Goal: Check status: Check status

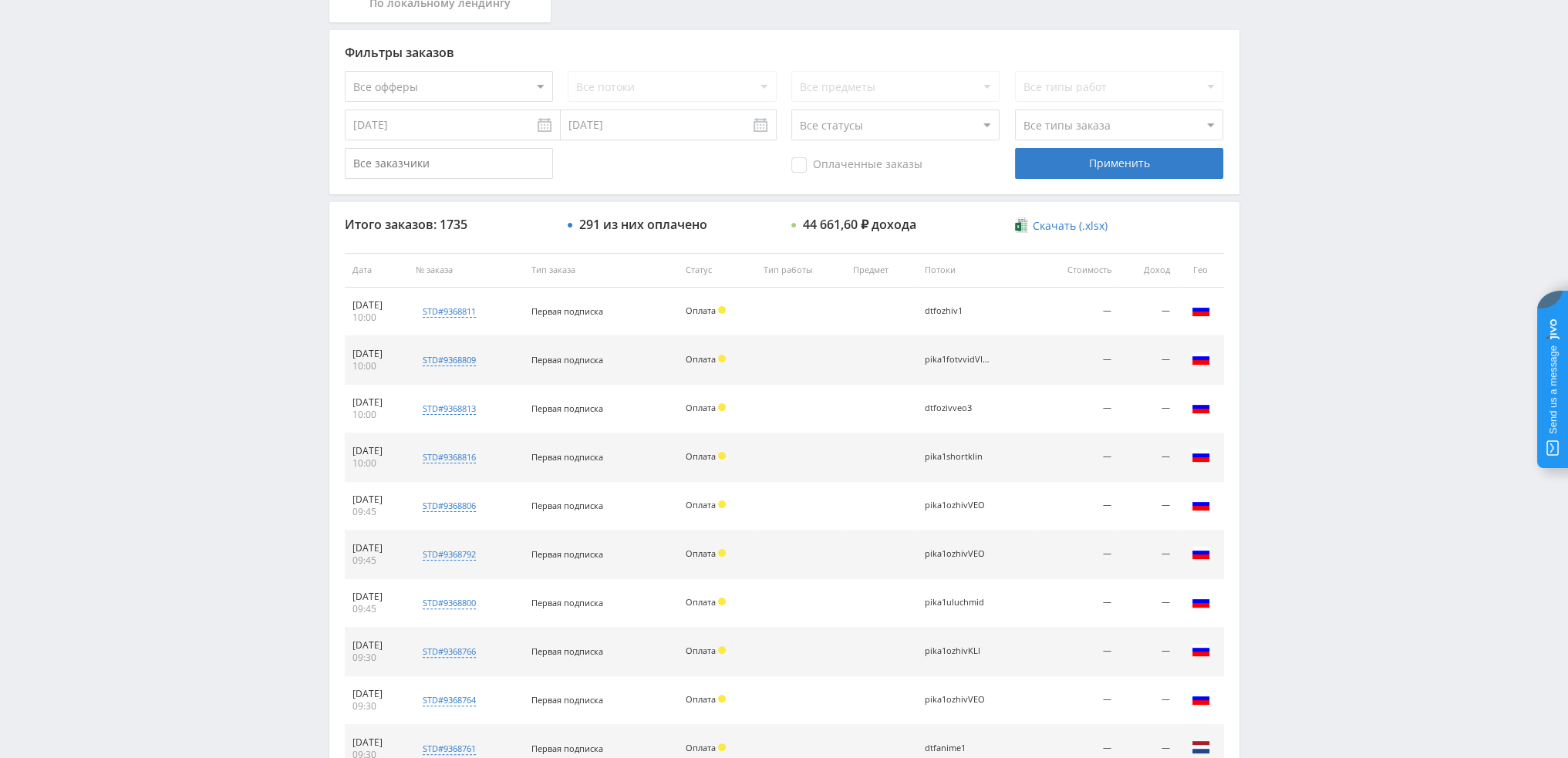
scroll to position [71, 0]
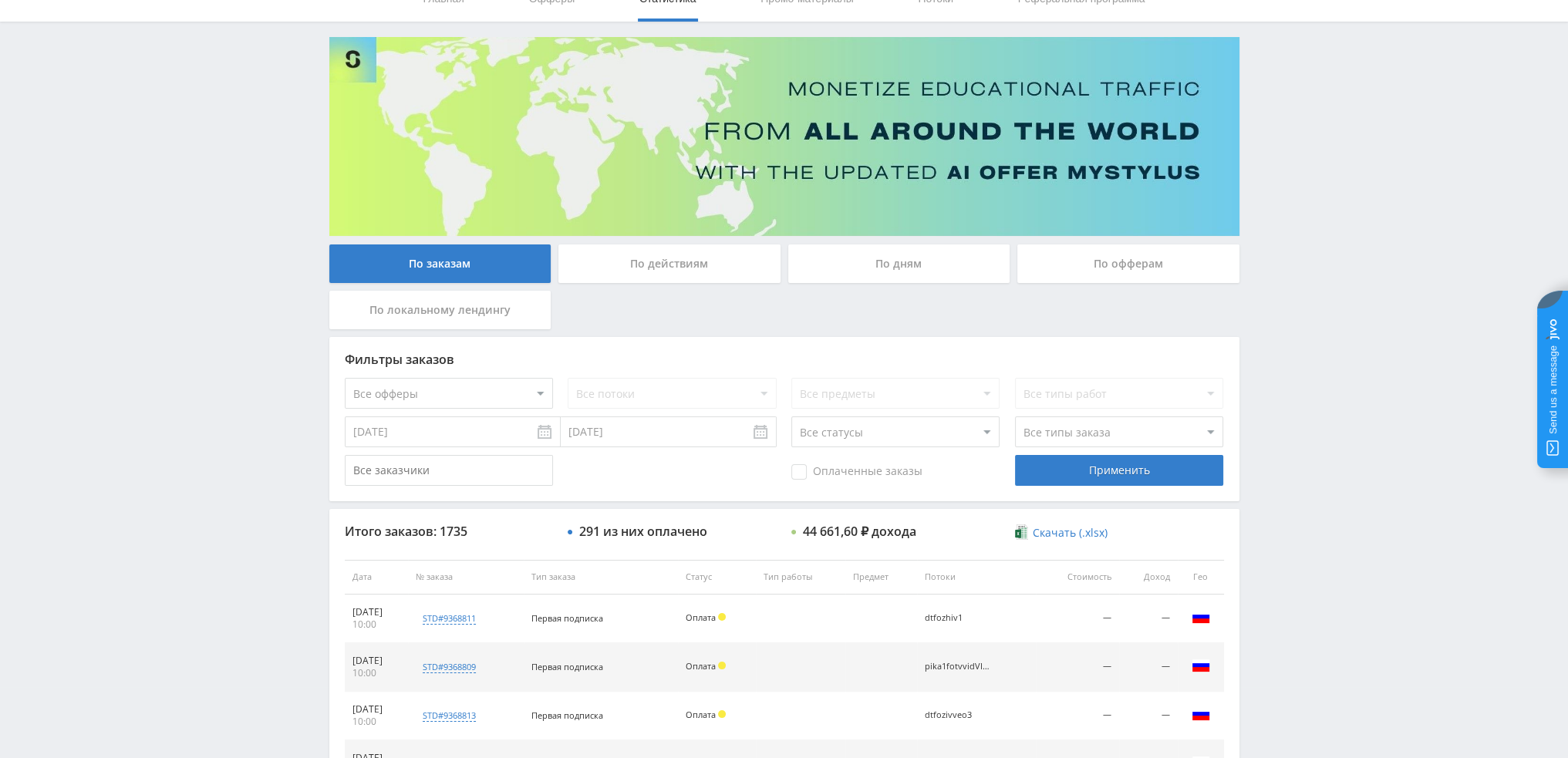
click at [845, 269] on div "По дням" at bounding box center [899, 263] width 222 height 39
click at [0, 0] on input "По дням" at bounding box center [0, 0] width 0 height 0
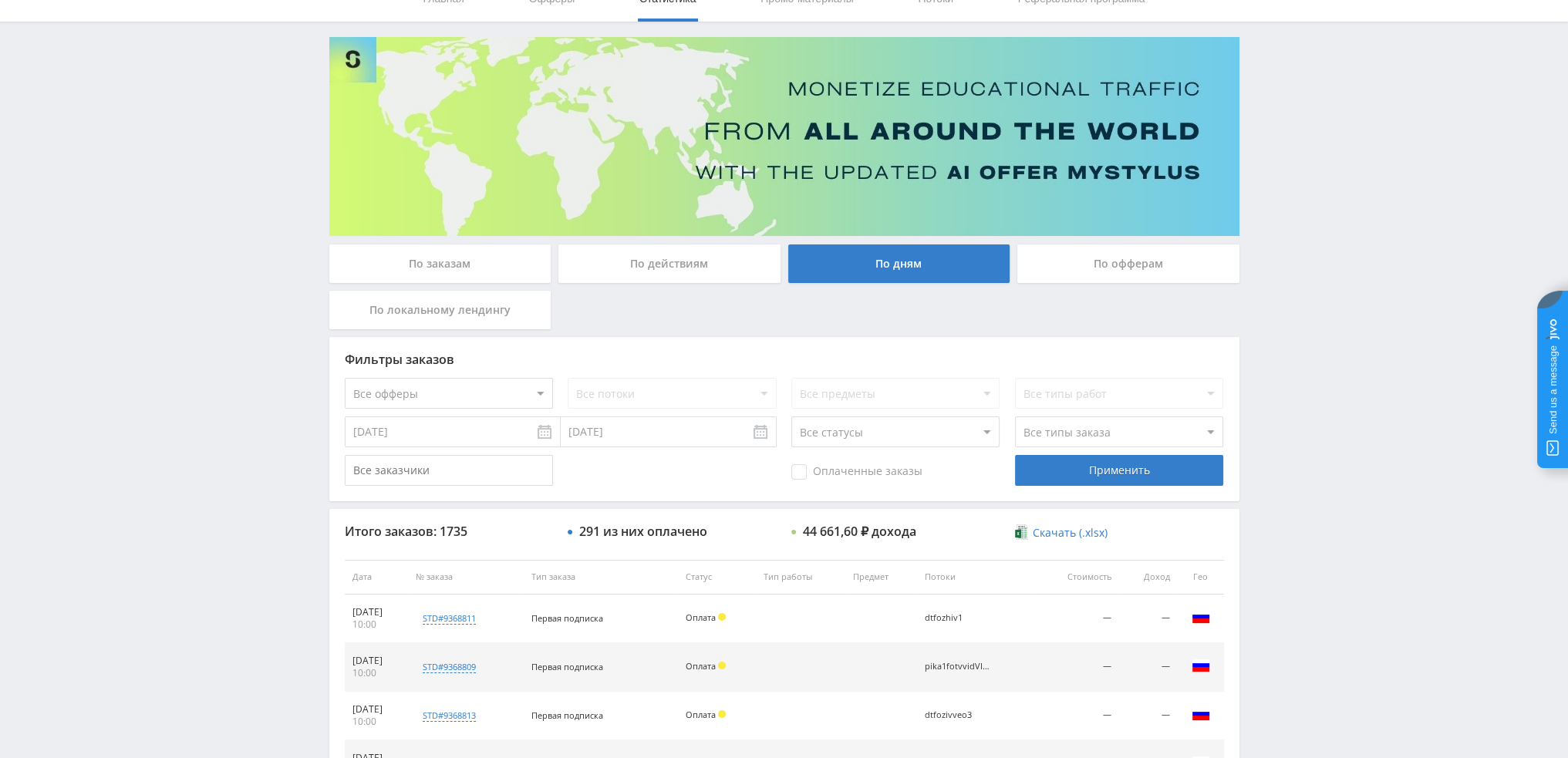
scroll to position [0, 0]
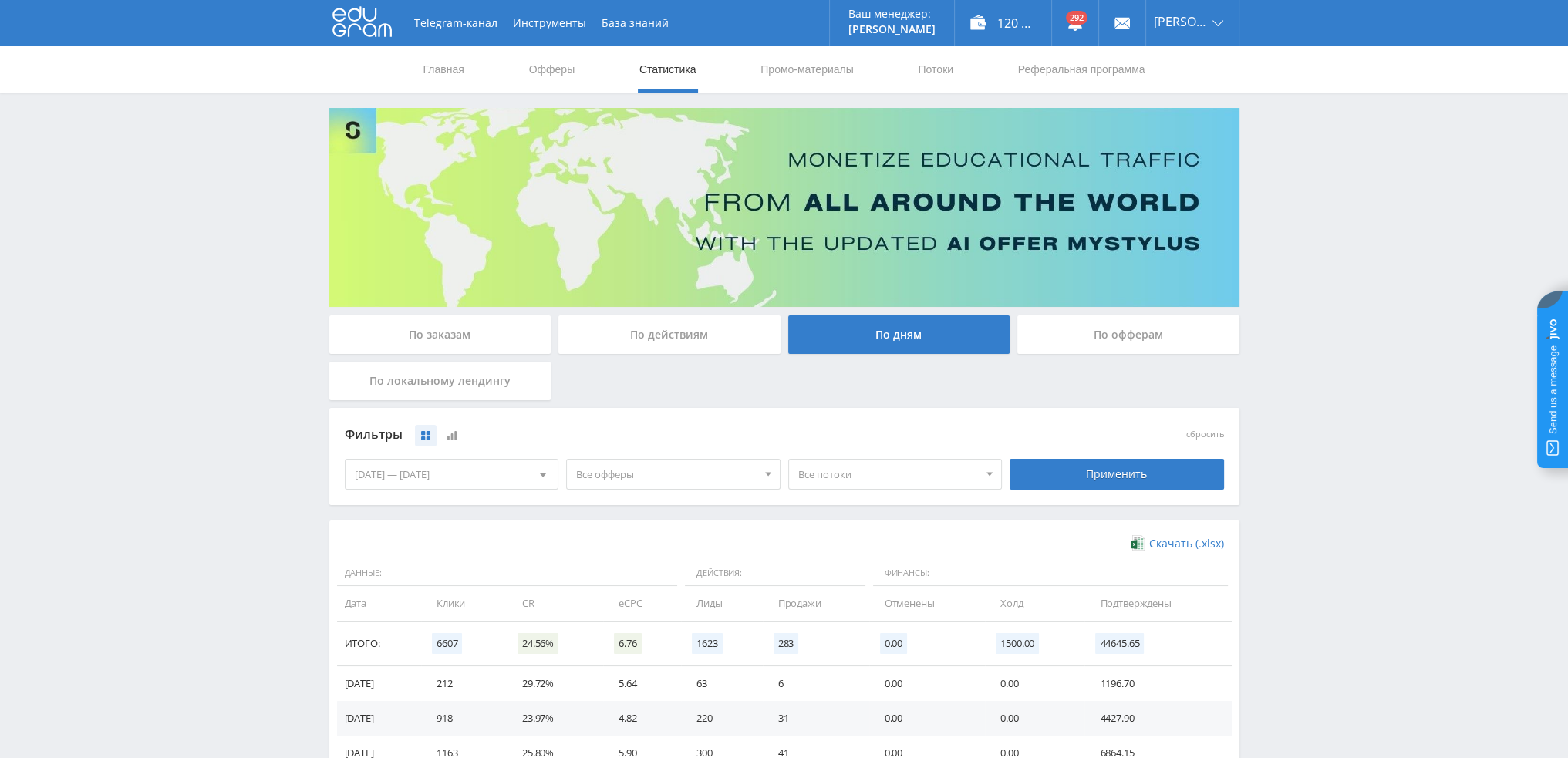
click at [464, 335] on div "По заказам" at bounding box center [440, 334] width 222 height 39
click at [0, 0] on input "По заказам" at bounding box center [0, 0] width 0 height 0
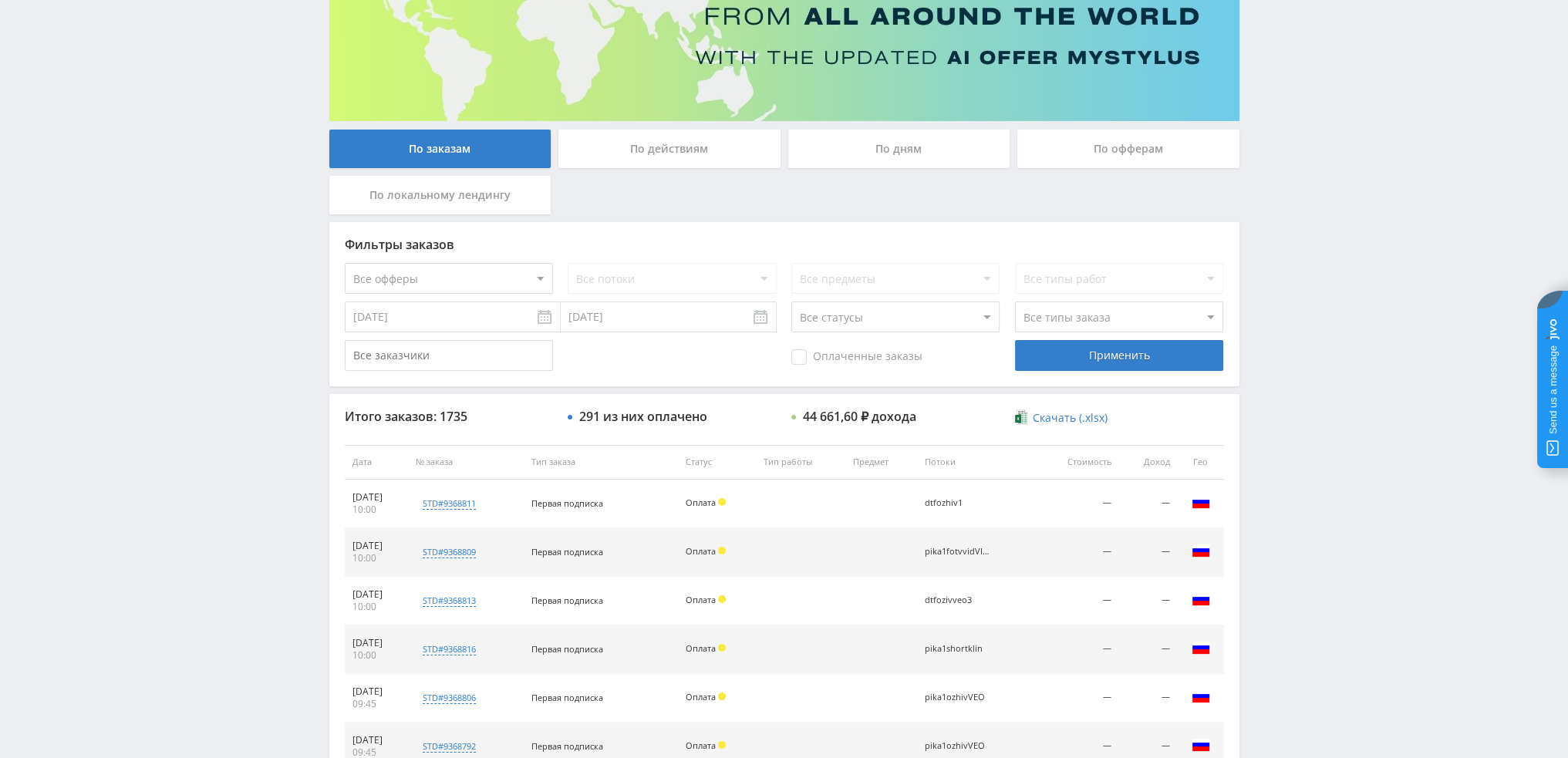
scroll to position [231, 0]
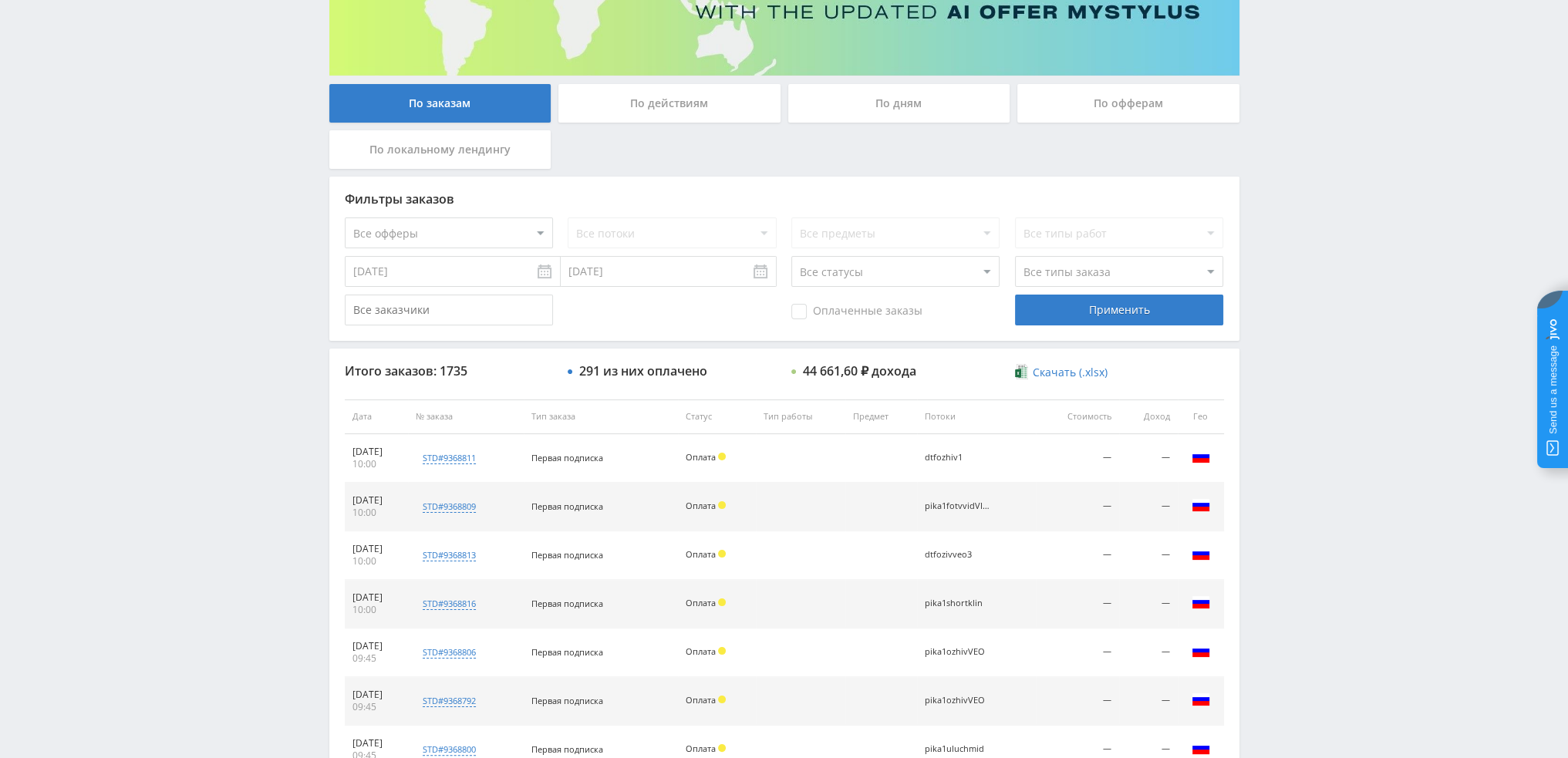
click at [845, 279] on select "Все статусы В аукционе В работе На гарантии Завершен Возврат Черновик" at bounding box center [895, 272] width 208 height 31
select select "3"
click at [791, 256] on select "Все статусы В аукционе В работе На гарантии Завершен Возврат Черновик" at bounding box center [895, 272] width 208 height 31
click at [1105, 308] on div "Применить" at bounding box center [1119, 310] width 208 height 31
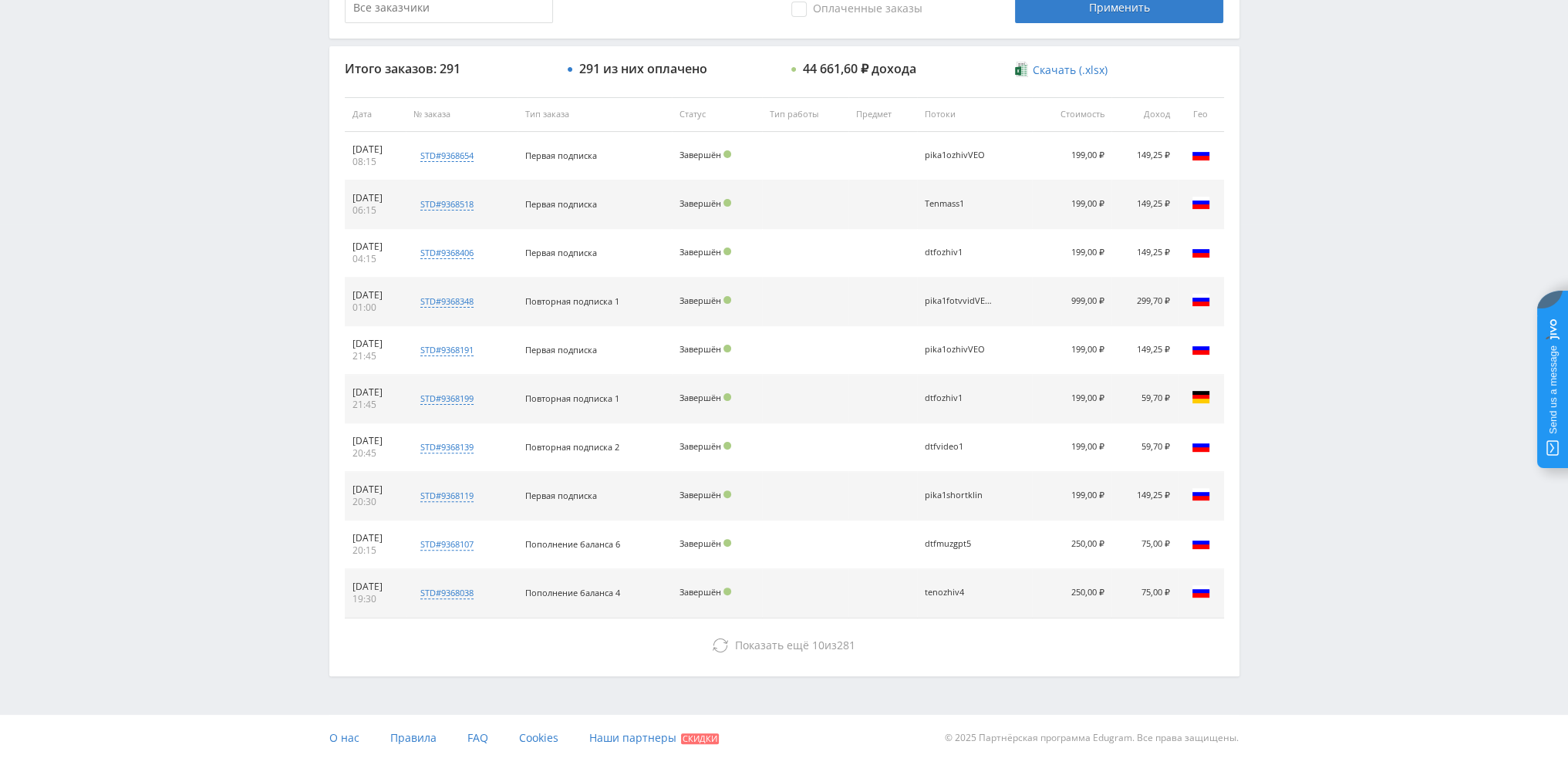
scroll to position [71, 0]
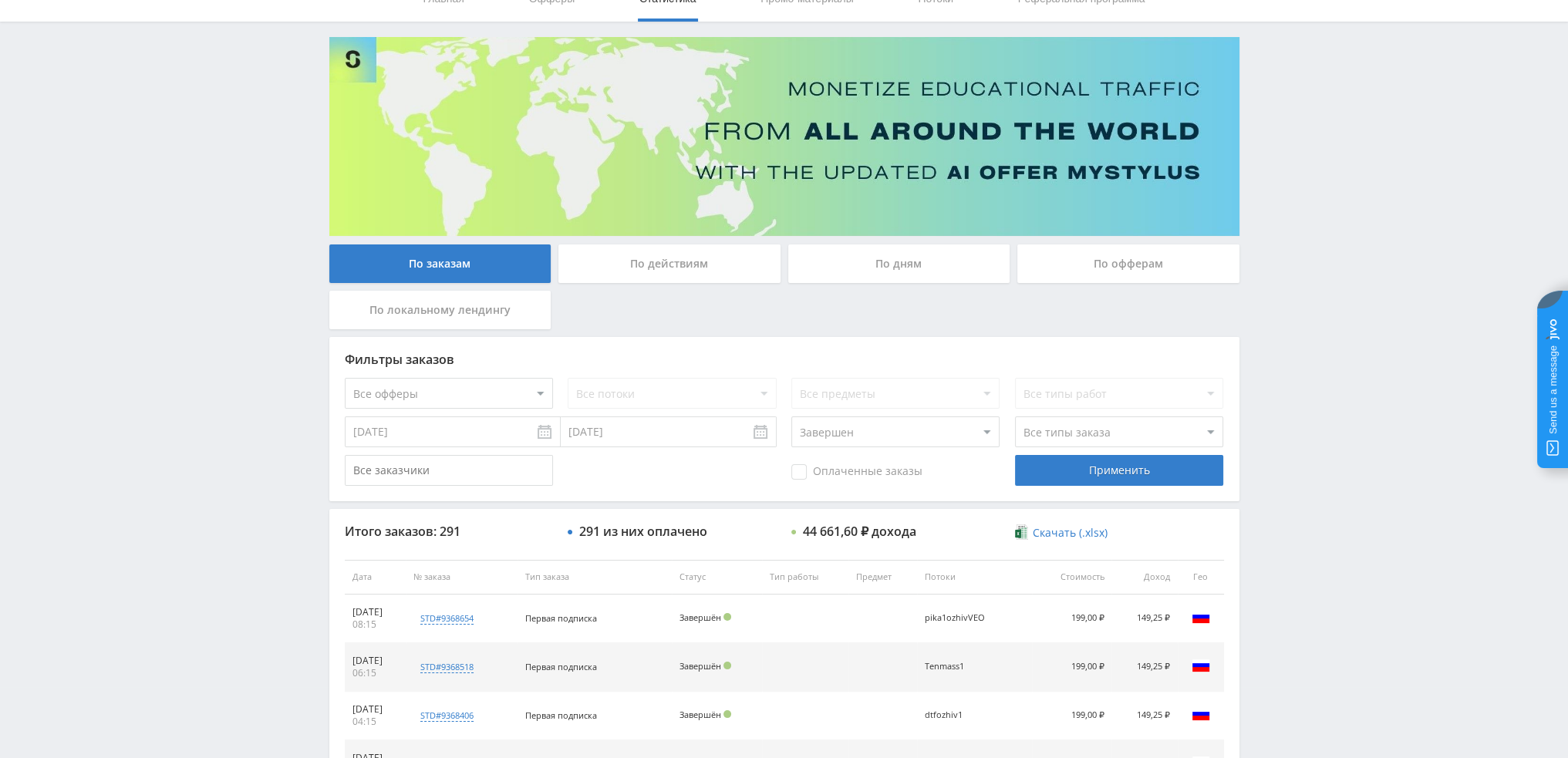
click at [889, 269] on div "По дням" at bounding box center [899, 263] width 222 height 39
click at [0, 0] on input "По дням" at bounding box center [0, 0] width 0 height 0
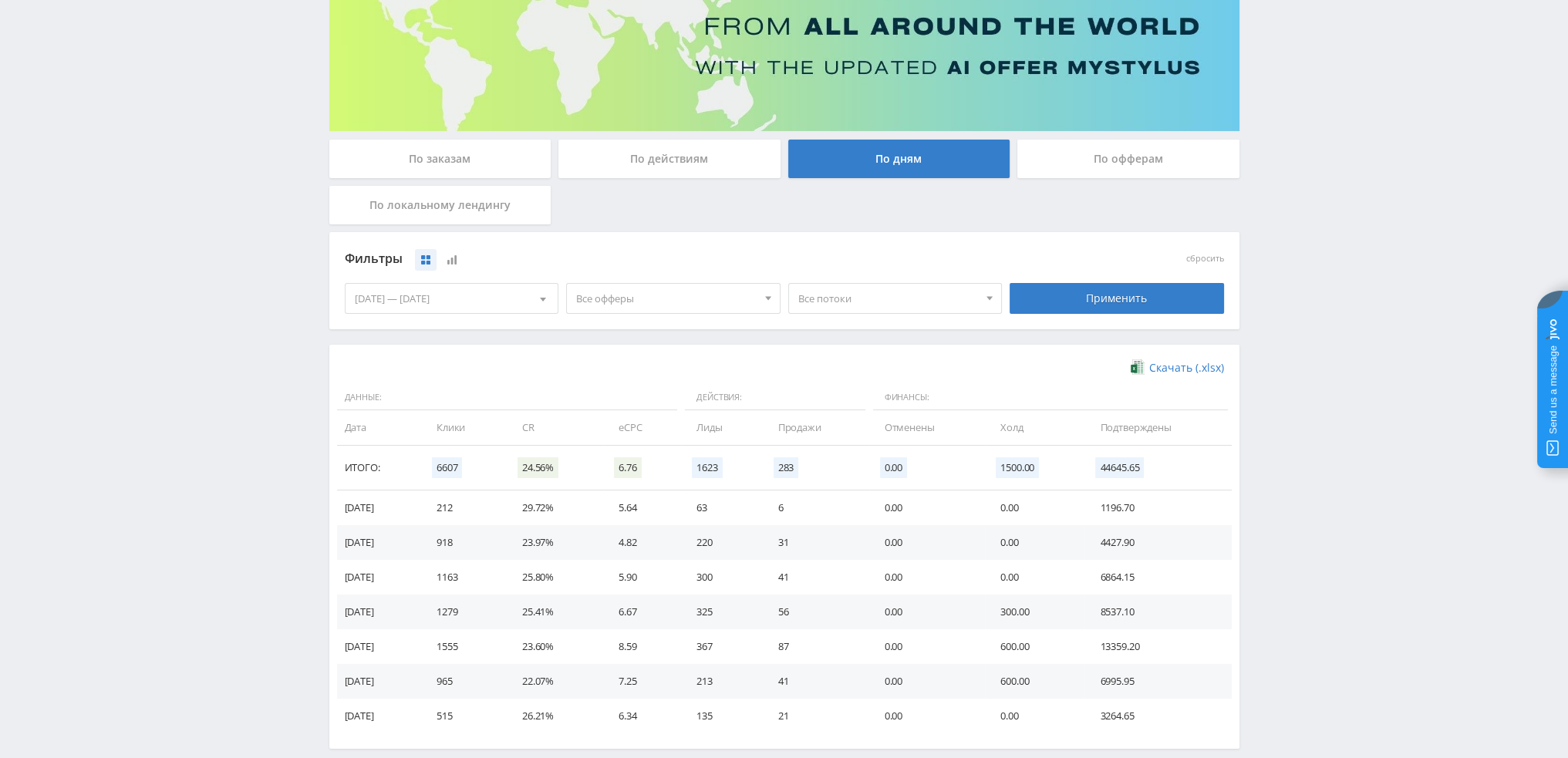
scroll to position [231, 0]
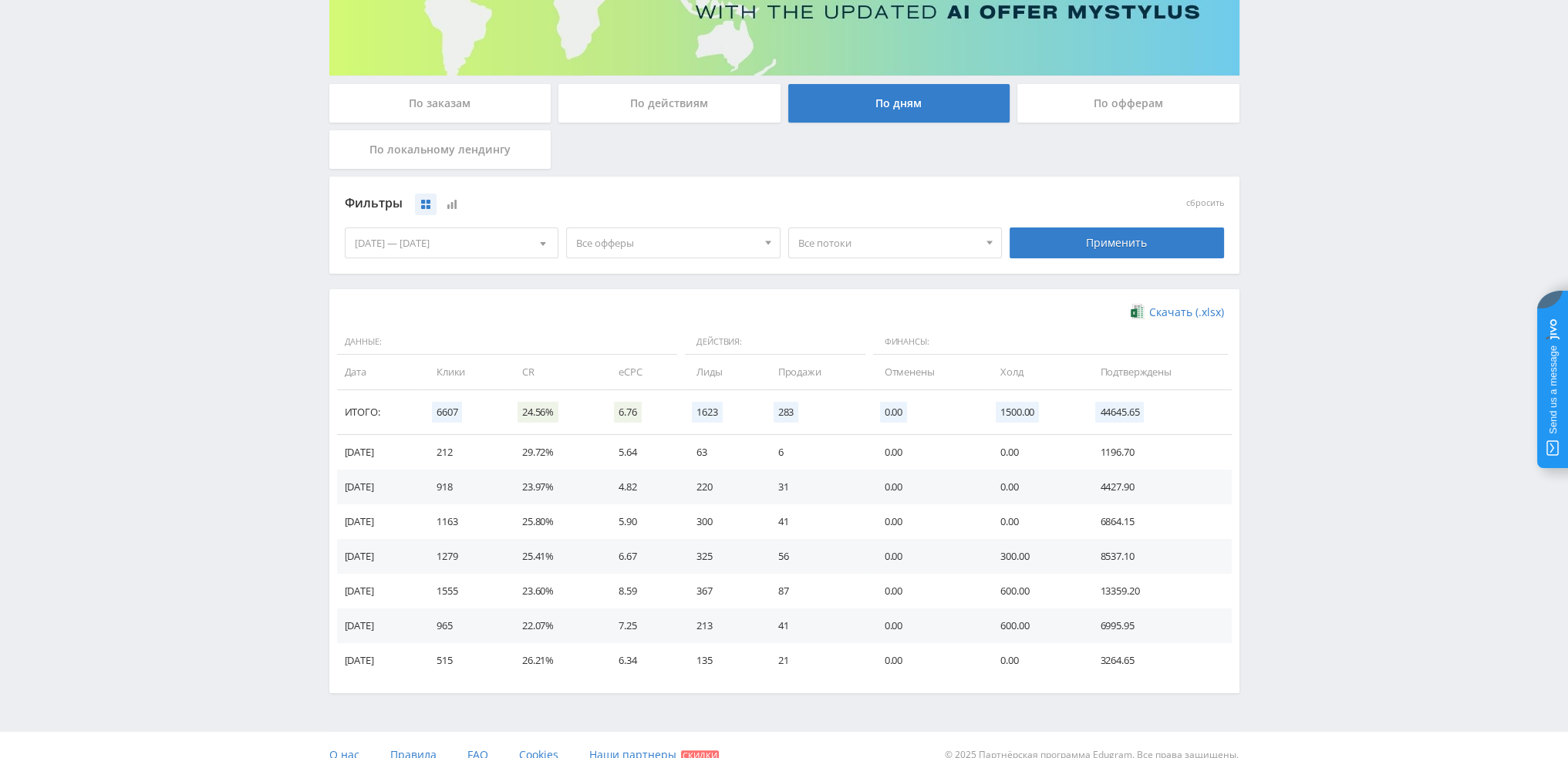
click at [629, 244] on span "Все офферы" at bounding box center [666, 243] width 180 height 29
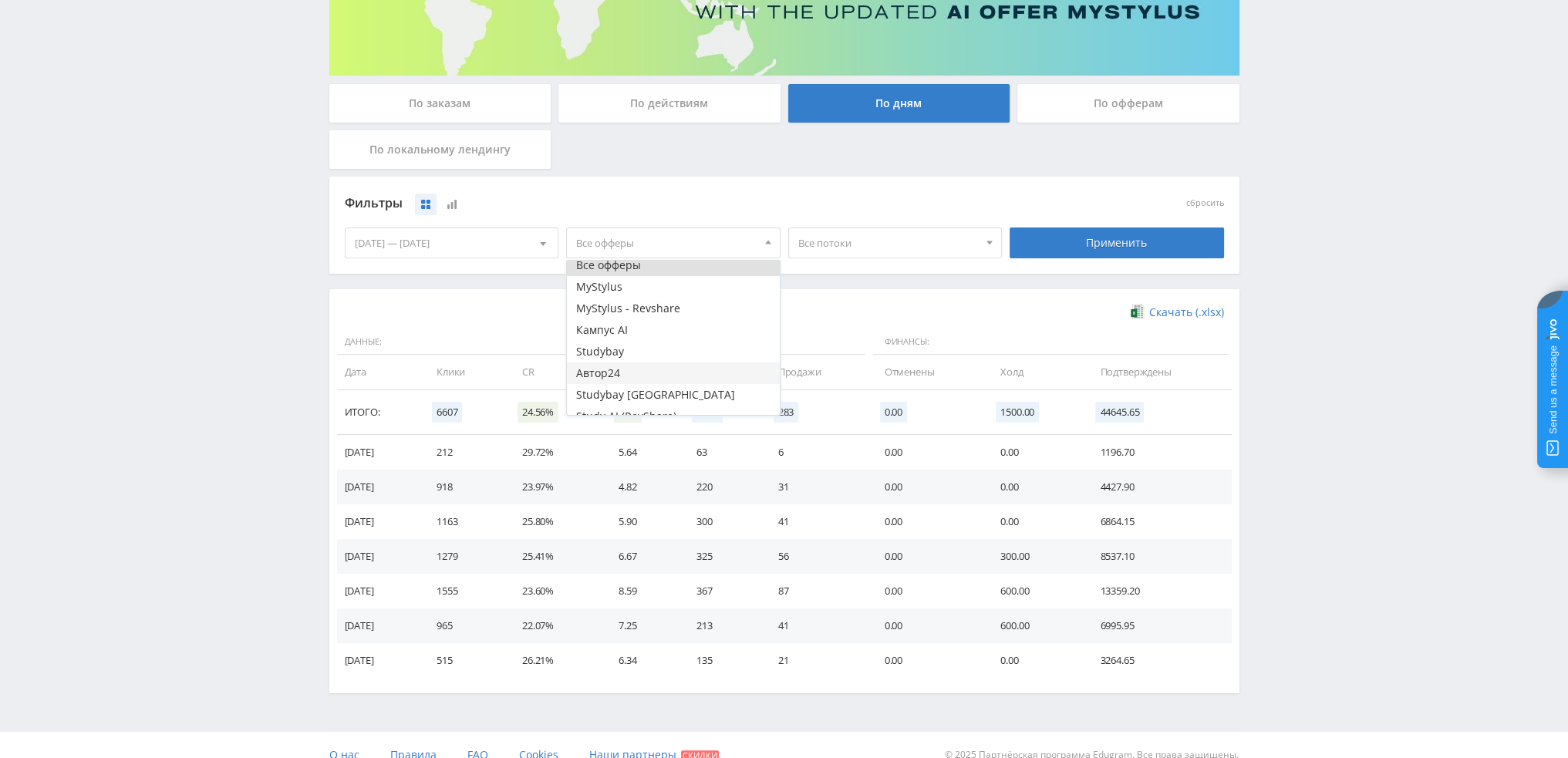
scroll to position [18, 0]
click at [631, 404] on button "Study AI (RevShare)" at bounding box center [674, 404] width 213 height 22
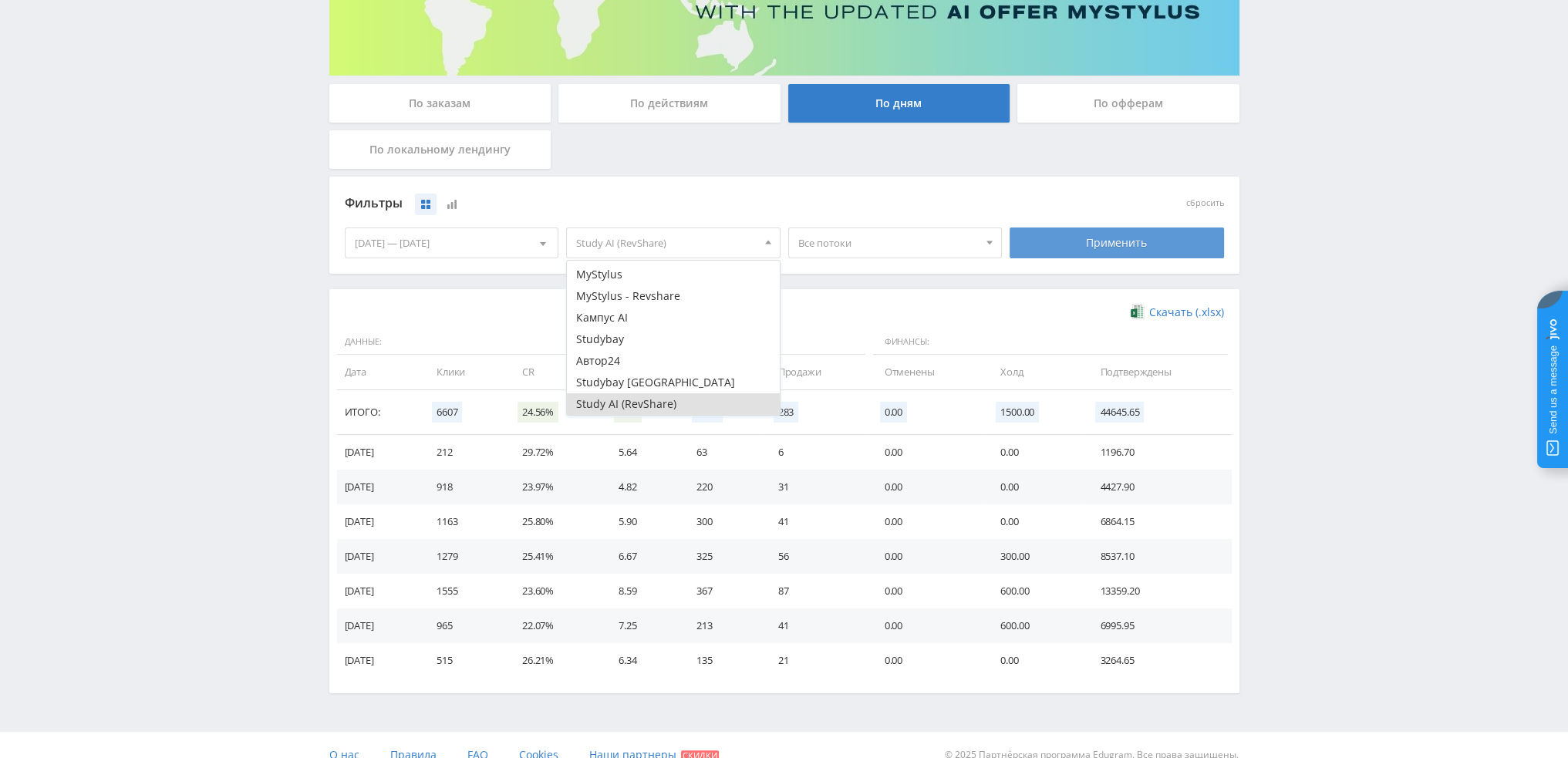
click at [1123, 238] on div "Применить" at bounding box center [1117, 243] width 215 height 31
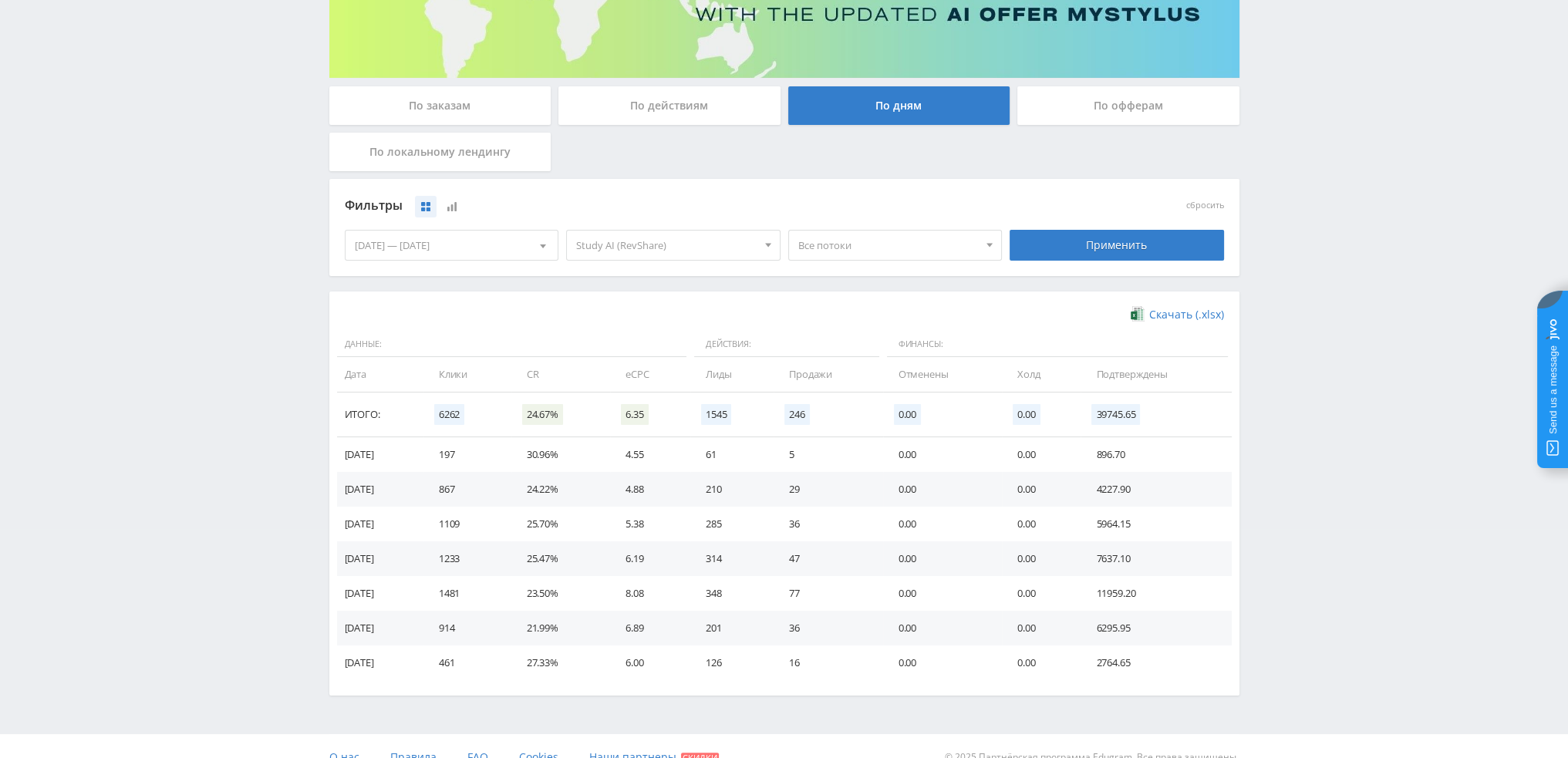
scroll to position [231, 0]
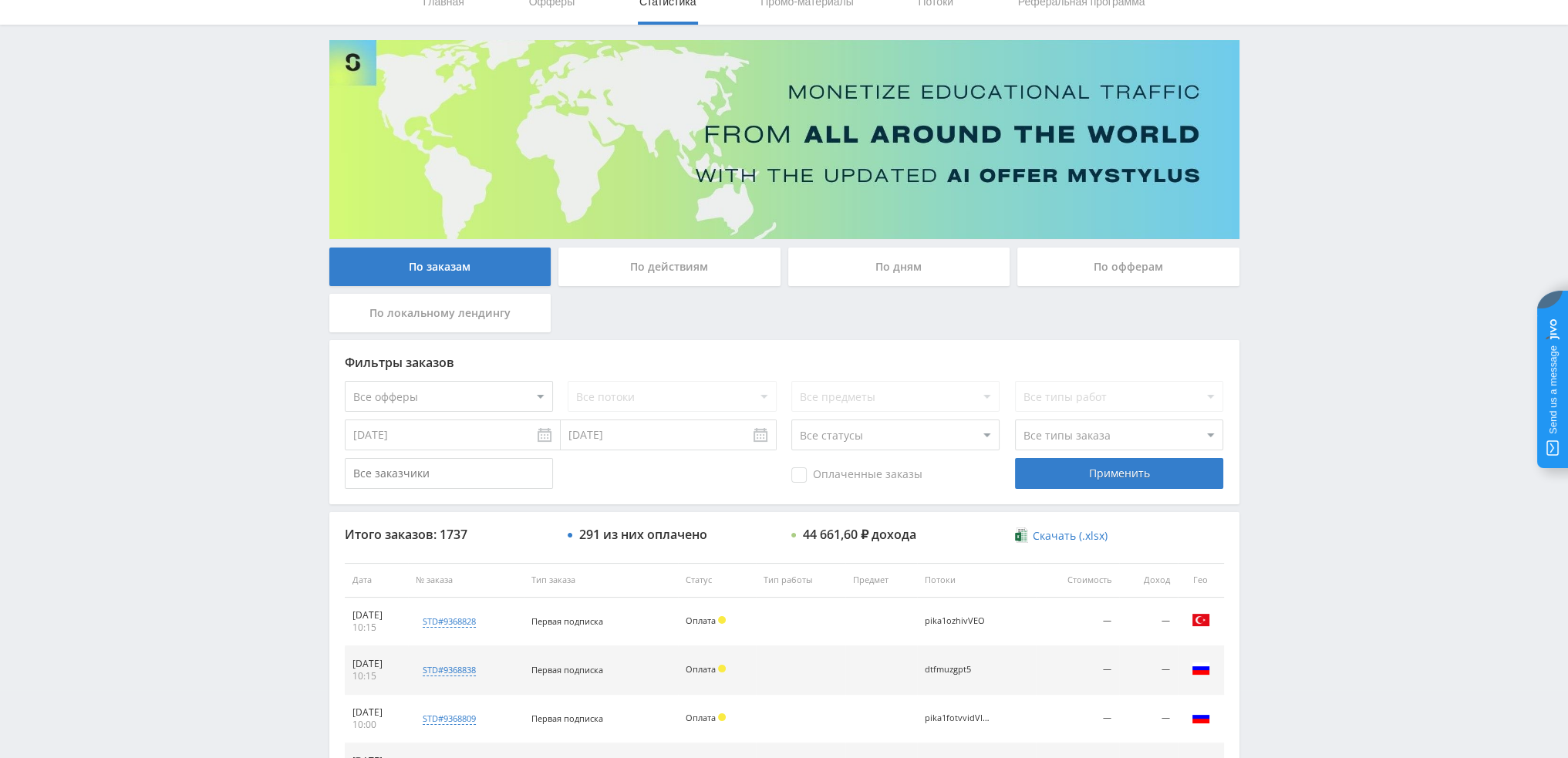
scroll to position [77, 0]
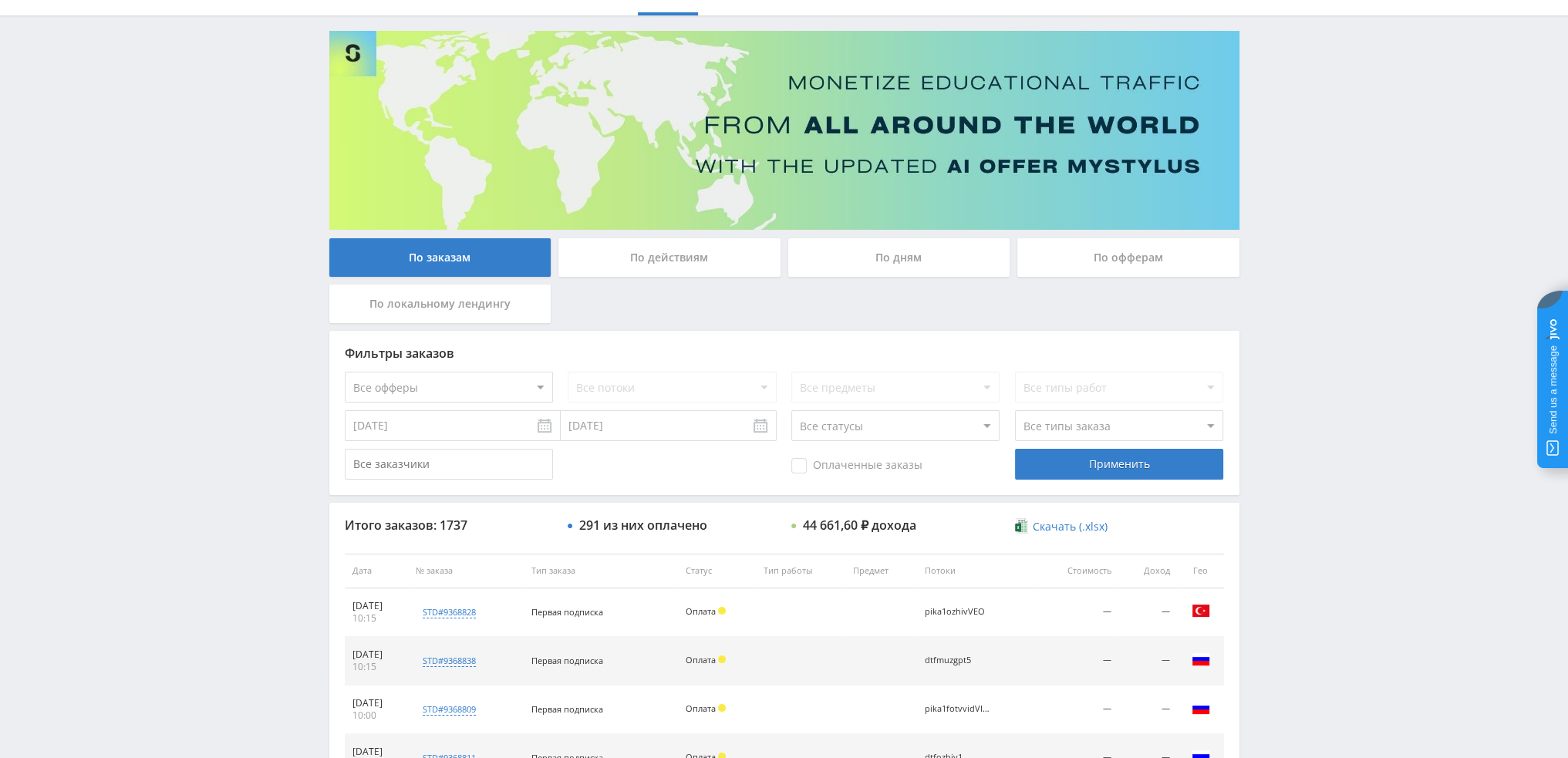
click at [884, 253] on div "По дням" at bounding box center [899, 257] width 222 height 39
click at [0, 0] on input "По дням" at bounding box center [0, 0] width 0 height 0
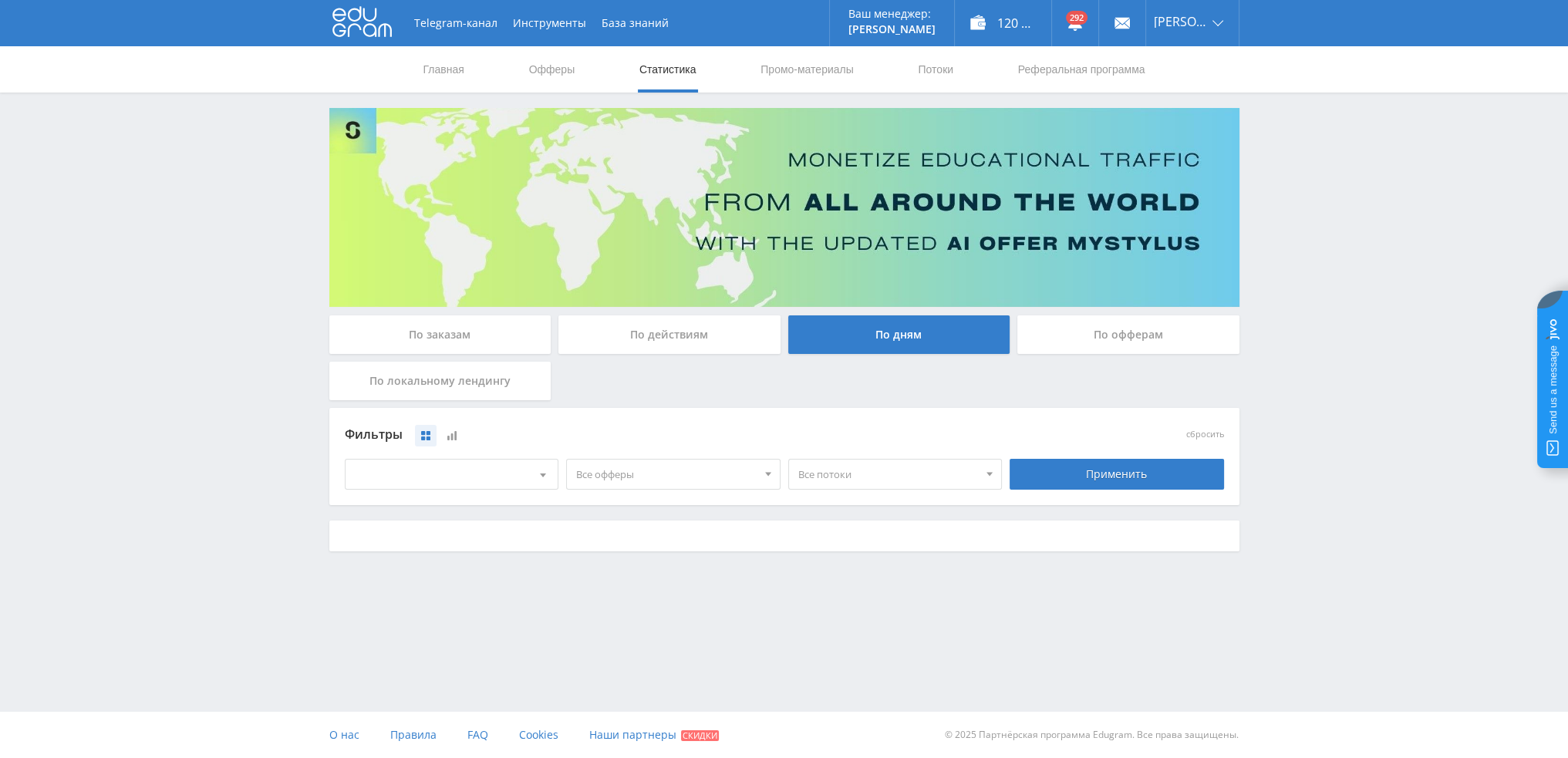
scroll to position [0, 0]
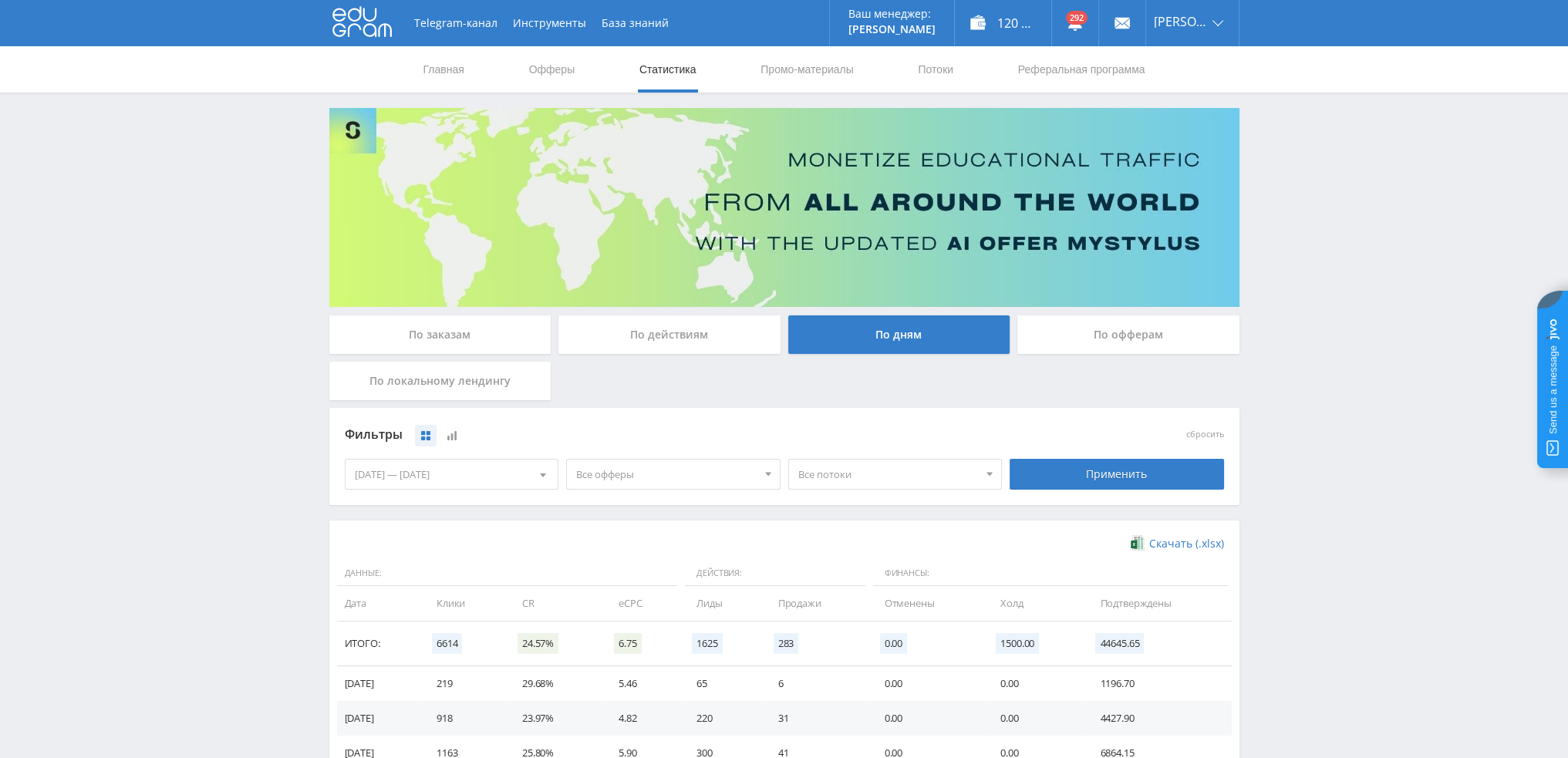
click at [668, 475] on span "Все офферы" at bounding box center [666, 475] width 180 height 29
click at [626, 632] on button "Study AI (RevShare)" at bounding box center [674, 635] width 213 height 22
click at [646, 637] on button "Study AI (RevShare)" at bounding box center [674, 635] width 213 height 22
click at [636, 530] on button "MyStylus - Revshare" at bounding box center [674, 528] width 213 height 22
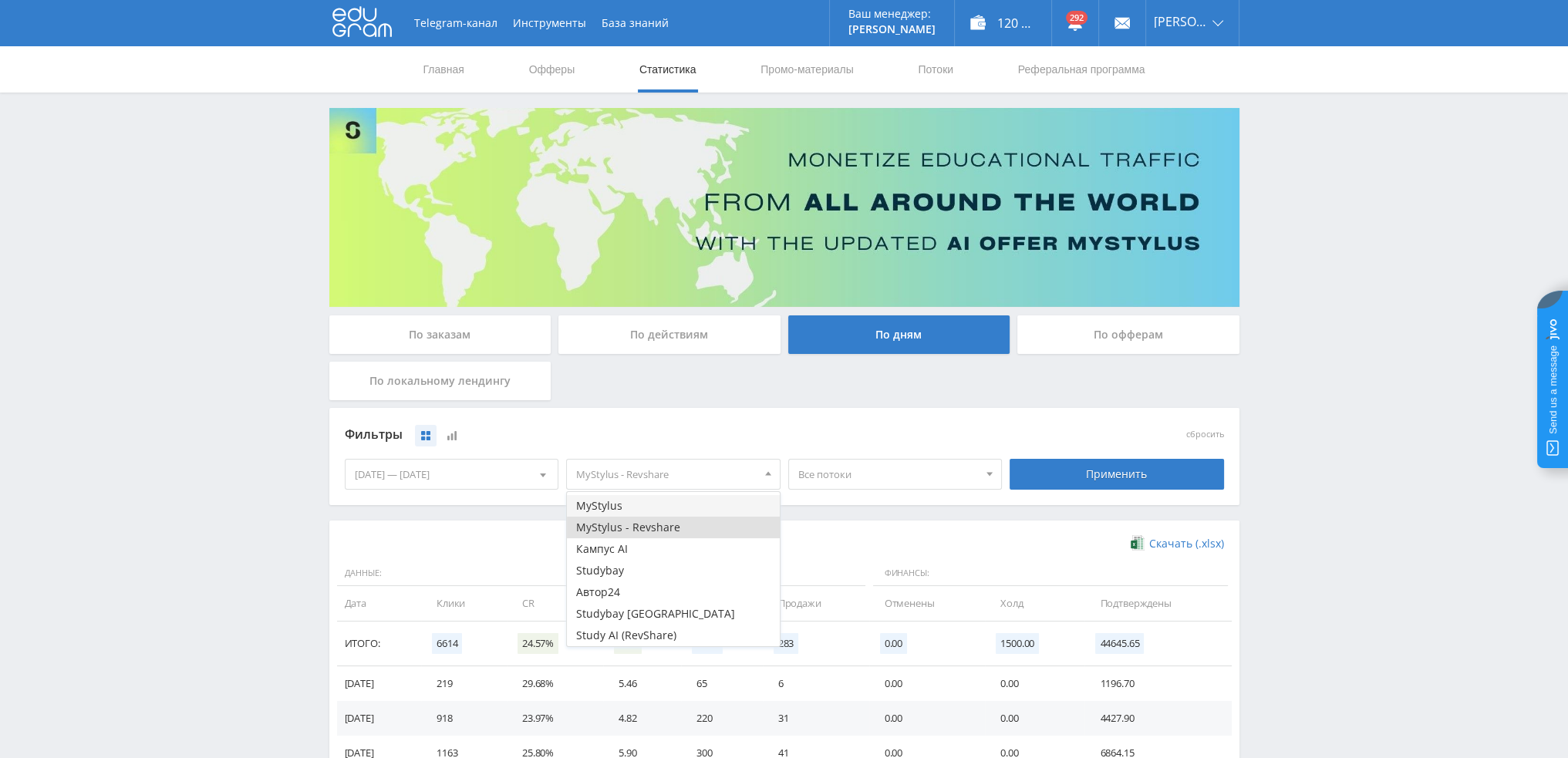
click at [631, 511] on button "MyStylus" at bounding box center [674, 506] width 213 height 22
click at [1121, 475] on div "Применить" at bounding box center [1117, 475] width 215 height 31
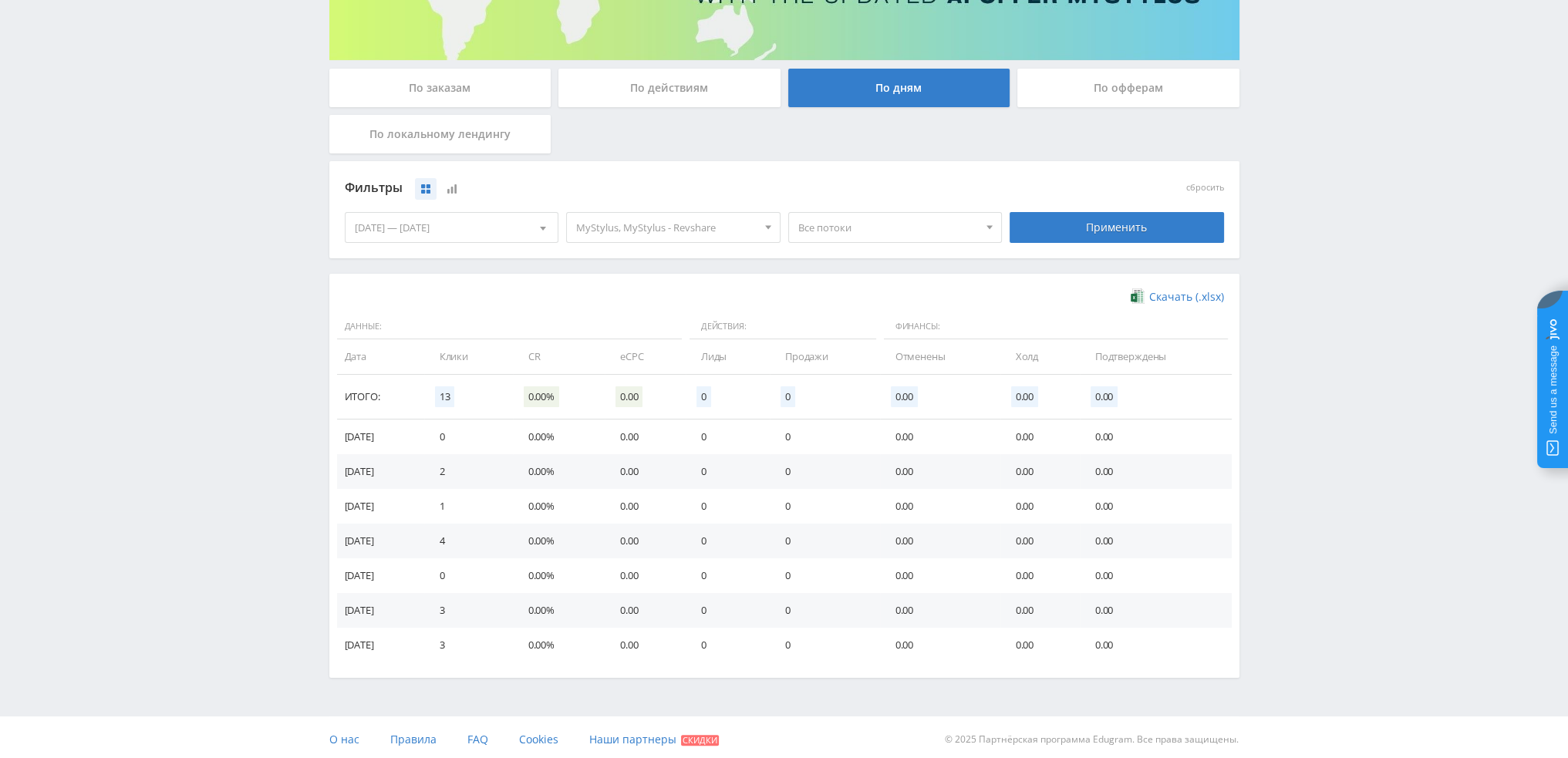
scroll to position [0, 0]
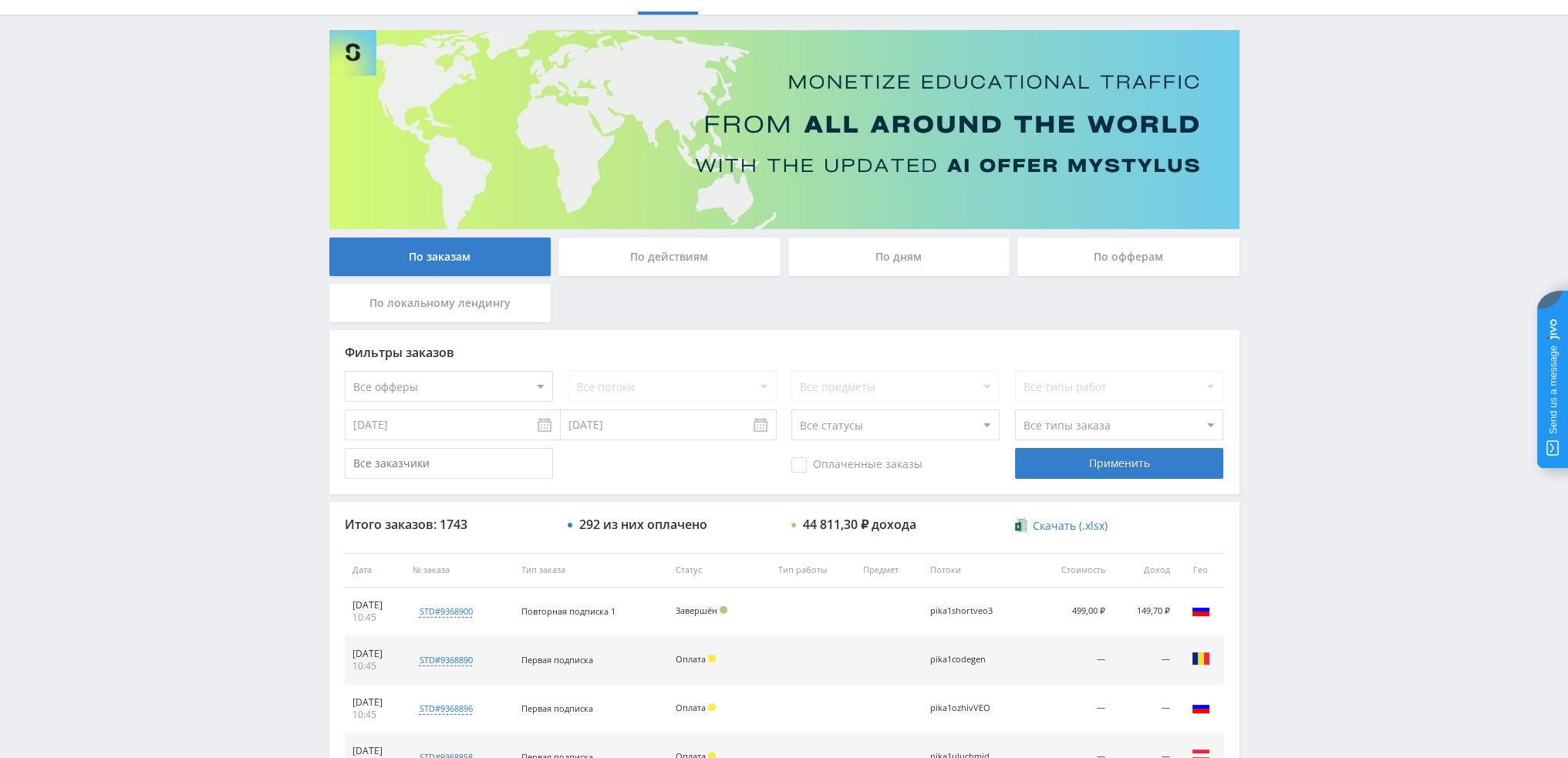
scroll to position [77, 0]
click at [943, 257] on div "По дням" at bounding box center [899, 257] width 222 height 39
click at [0, 0] on input "По дням" at bounding box center [0, 0] width 0 height 0
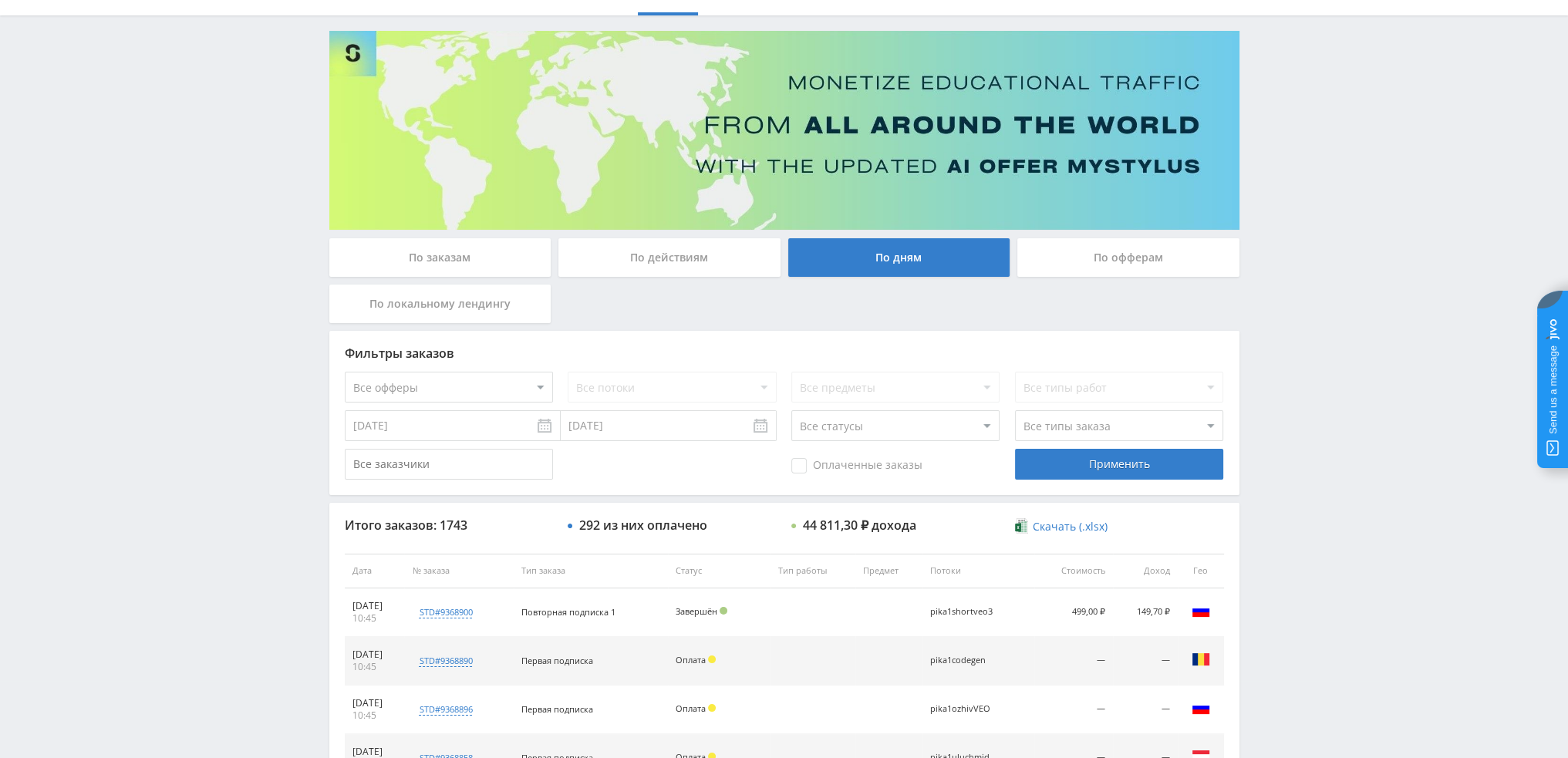
scroll to position [0, 0]
